Goal: Find specific page/section: Find specific page/section

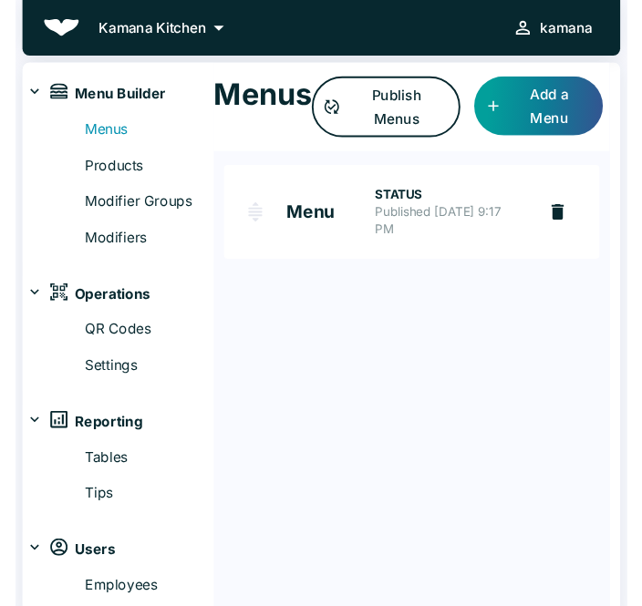
scroll to position [10, 0]
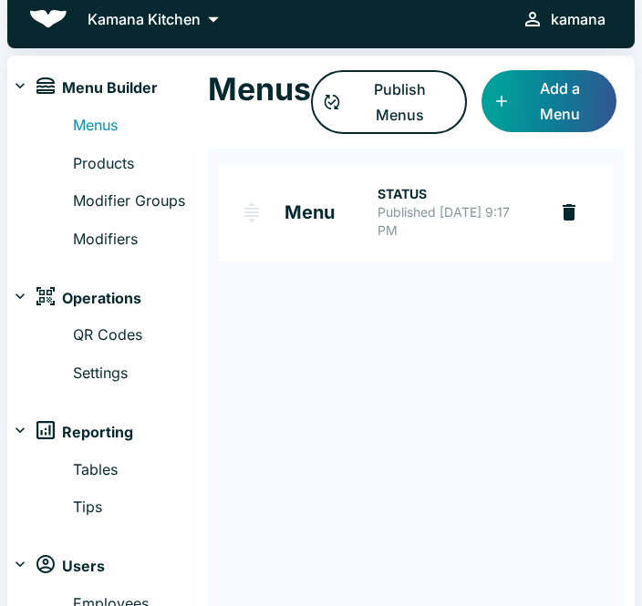
click at [108, 135] on link "Menus" at bounding box center [140, 126] width 135 height 24
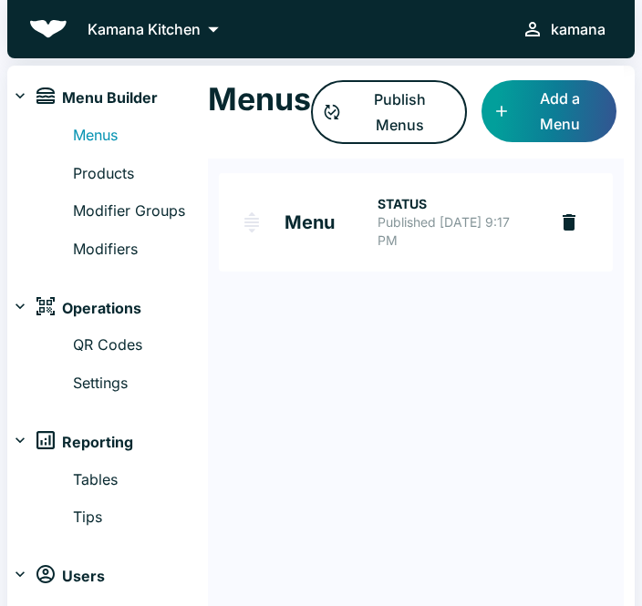
click at [324, 213] on h2 "Menu" at bounding box center [330, 222] width 93 height 18
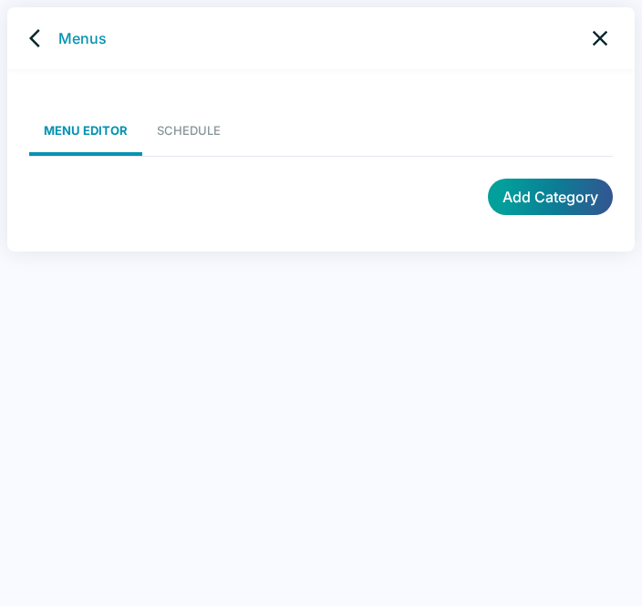
scroll to position [7, 0]
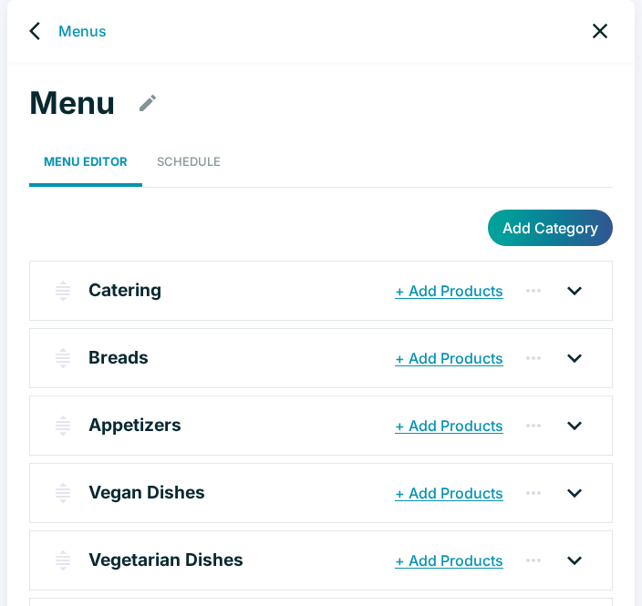
click at [33, 30] on icon "back" at bounding box center [34, 31] width 11 height 18
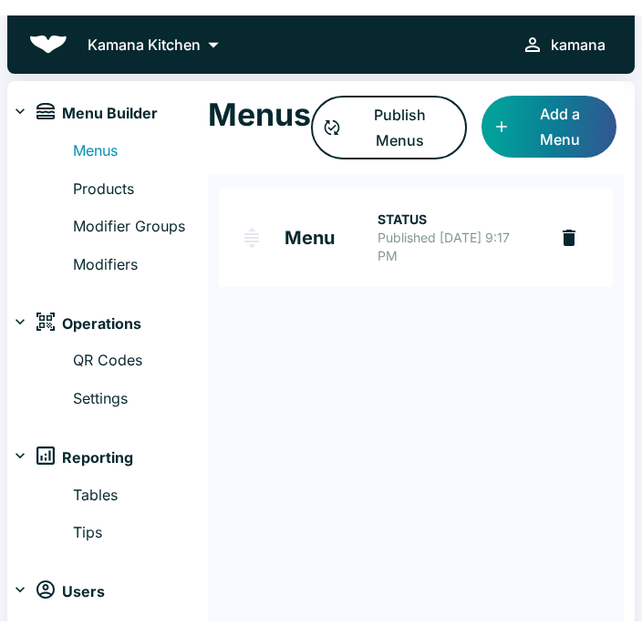
scroll to position [7, 0]
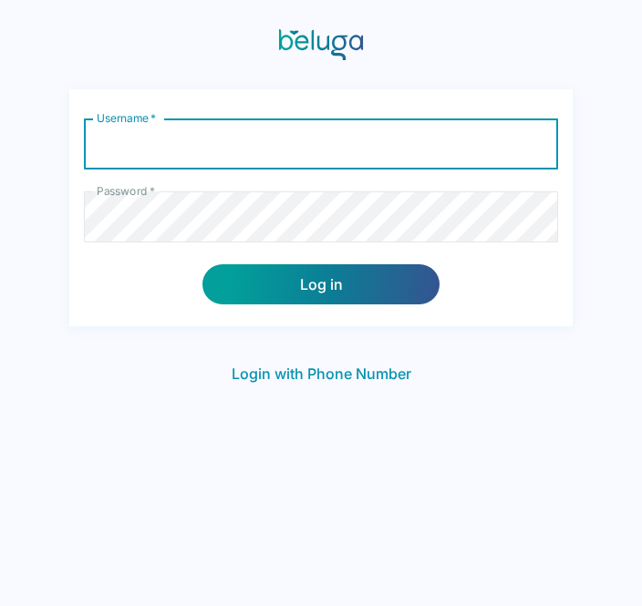
click at [205, 153] on input "Username   *" at bounding box center [321, 144] width 474 height 51
type input "Kamana"
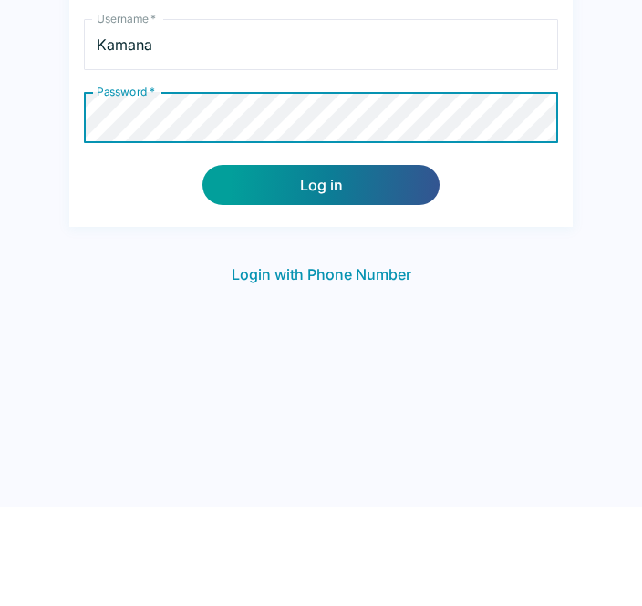
click at [316, 264] on button "Log in" at bounding box center [320, 284] width 237 height 40
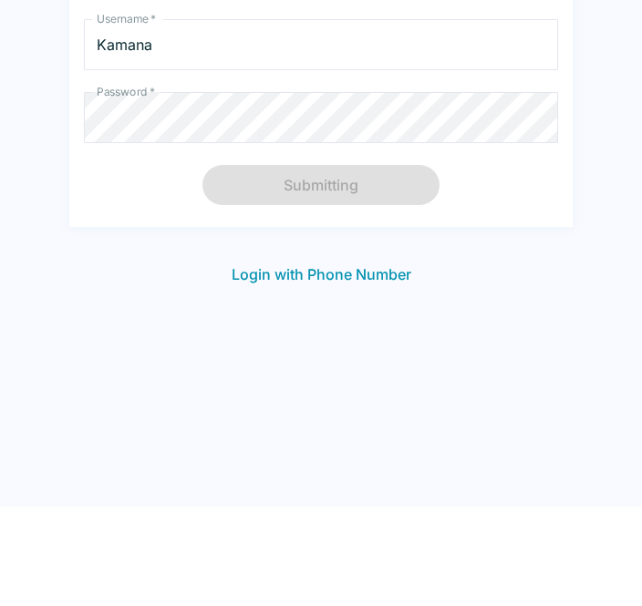
scroll to position [29, 0]
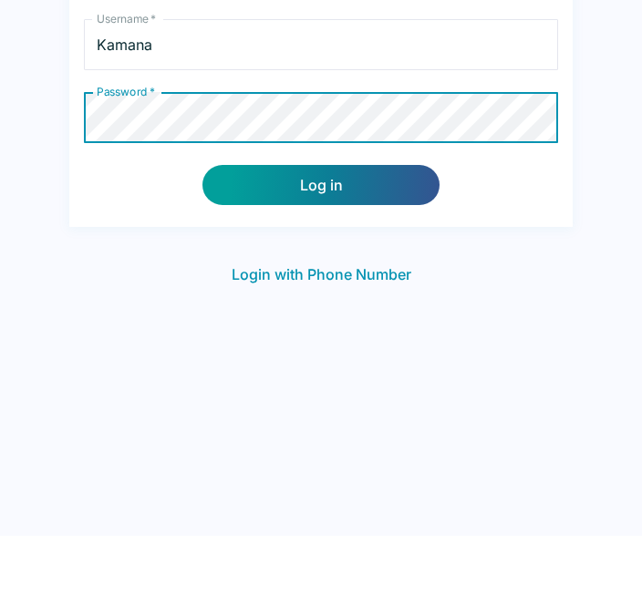
click at [306, 235] on button "Log in" at bounding box center [320, 255] width 237 height 40
click at [353, 235] on button "Log in" at bounding box center [320, 255] width 237 height 40
click at [326, 235] on button "Log in" at bounding box center [320, 255] width 237 height 40
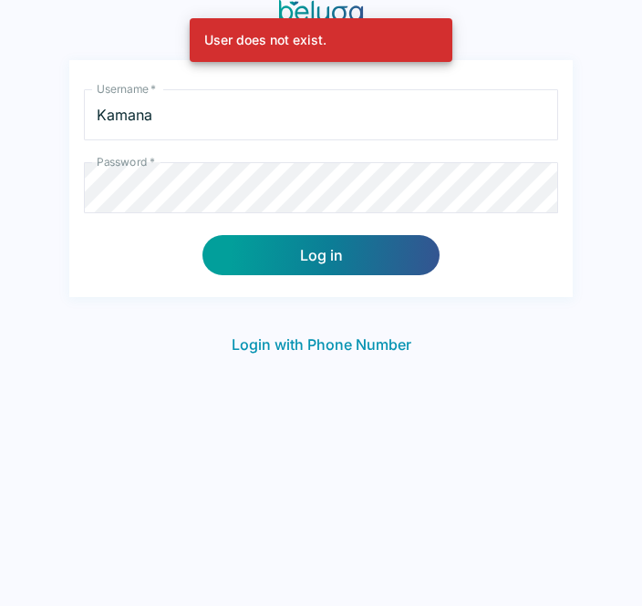
click at [192, 107] on input "Kamana" at bounding box center [321, 114] width 474 height 51
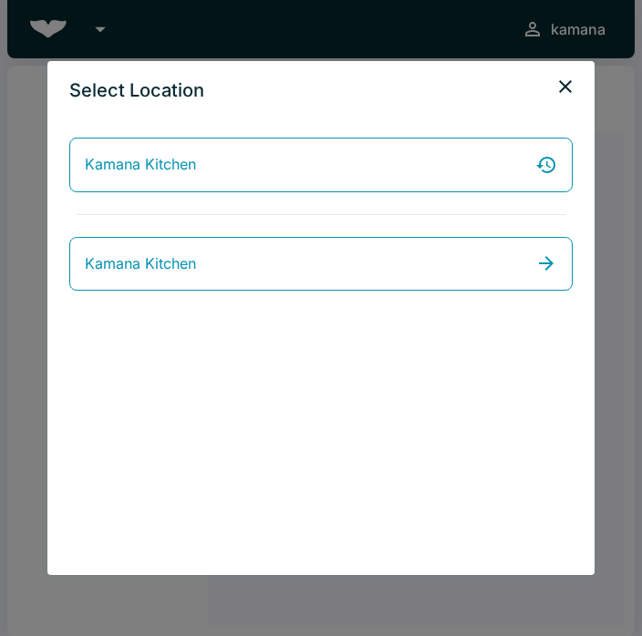
click at [194, 167] on span "Kamana Kitchen" at bounding box center [140, 165] width 111 height 24
click at [211, 266] on link "Kamana Kitchen" at bounding box center [320, 264] width 503 height 55
click at [277, 273] on link "Kamana Kitchen" at bounding box center [320, 264] width 503 height 55
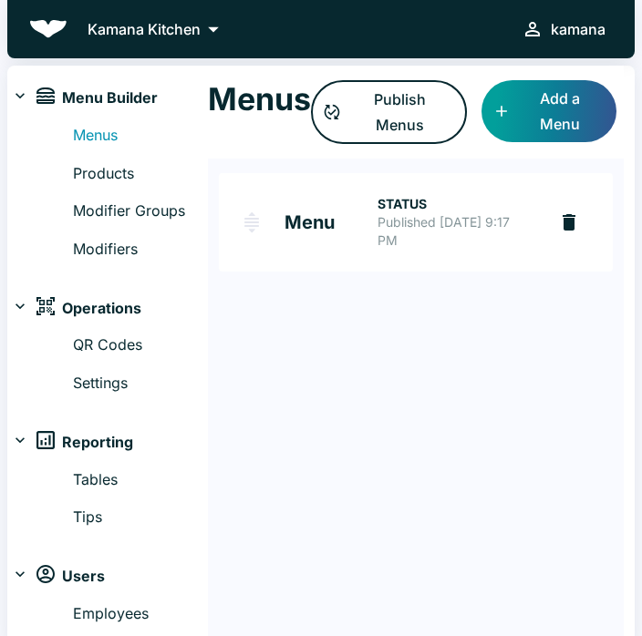
click at [583, 26] on div "kamana" at bounding box center [578, 29] width 55 height 26
click at [177, 34] on div at bounding box center [321, 318] width 642 height 636
click at [232, 22] on button "Kamana Kitchen" at bounding box center [157, 28] width 150 height 27
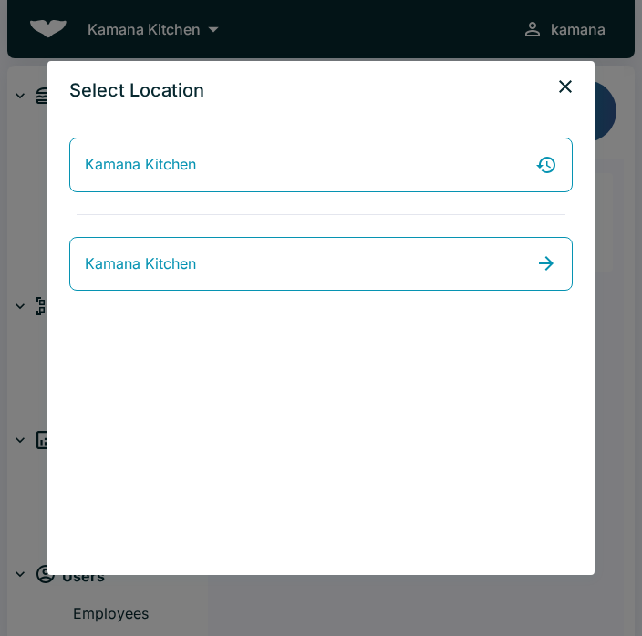
click at [352, 168] on link "Kamana Kitchen" at bounding box center [320, 165] width 503 height 55
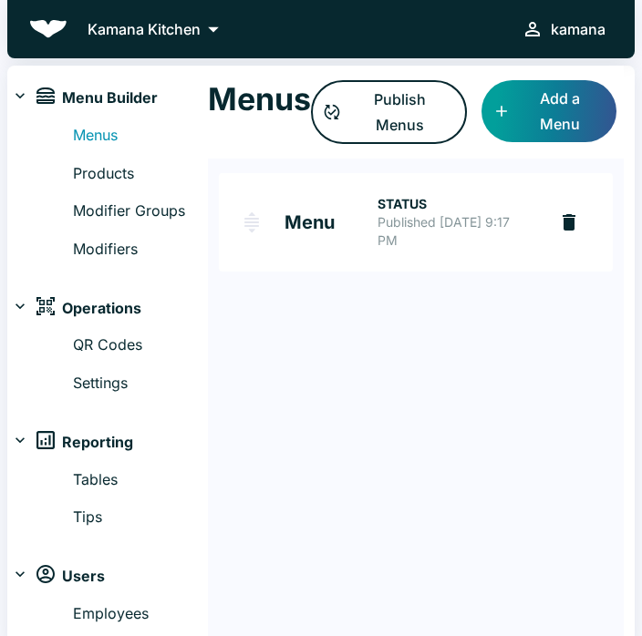
click at [232, 36] on button "Kamana Kitchen" at bounding box center [157, 28] width 150 height 27
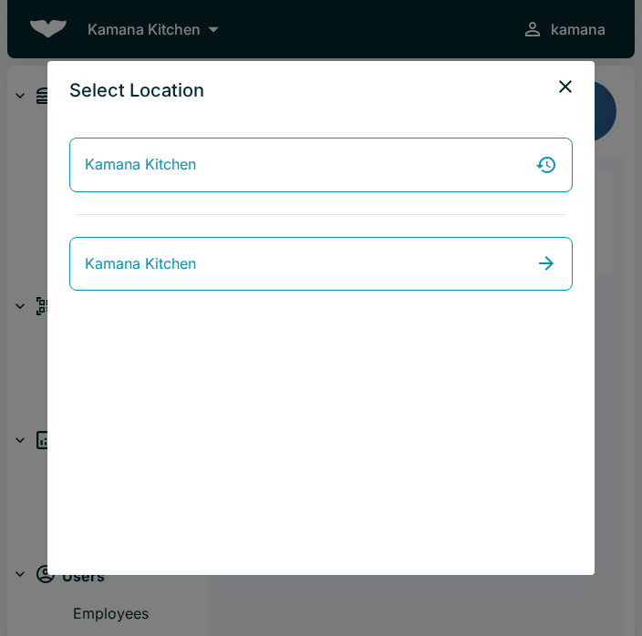
click at [157, 253] on span "Kamana Kitchen" at bounding box center [140, 265] width 111 height 24
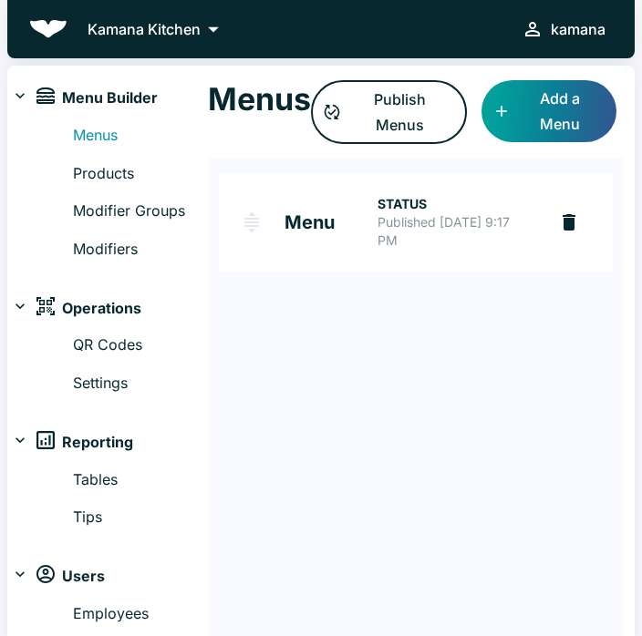
scroll to position [10, 0]
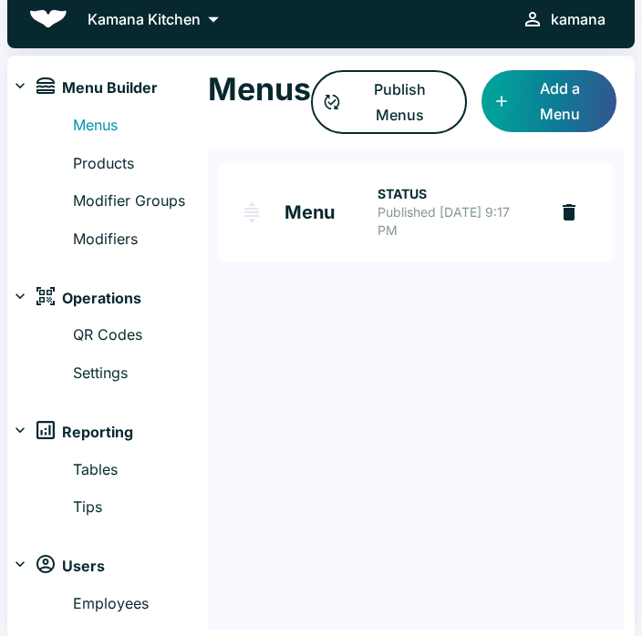
click at [107, 601] on link "Employees" at bounding box center [140, 605] width 135 height 24
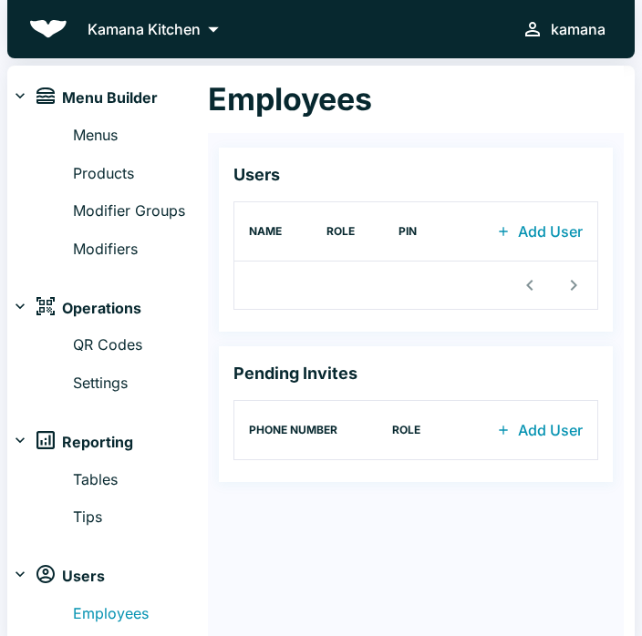
click at [67, 17] on div "Kamana Kitchen kamana" at bounding box center [320, 29] width 627 height 58
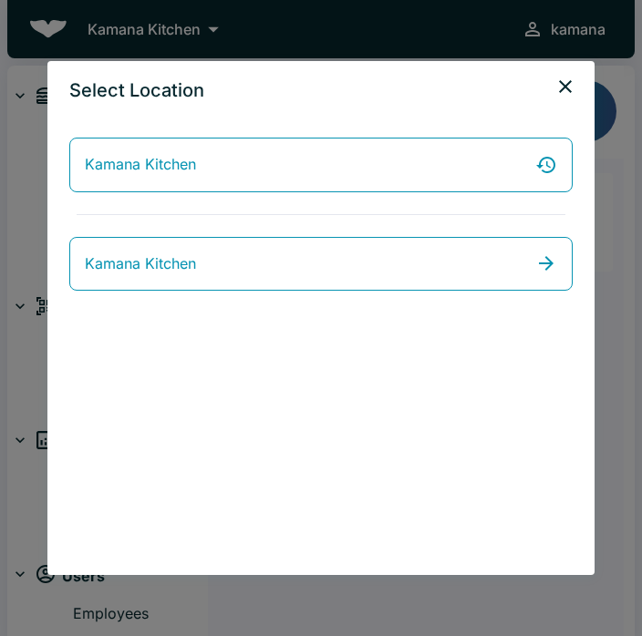
click at [195, 173] on span "Kamana Kitchen" at bounding box center [140, 165] width 111 height 24
